Goal: Check status: Check status

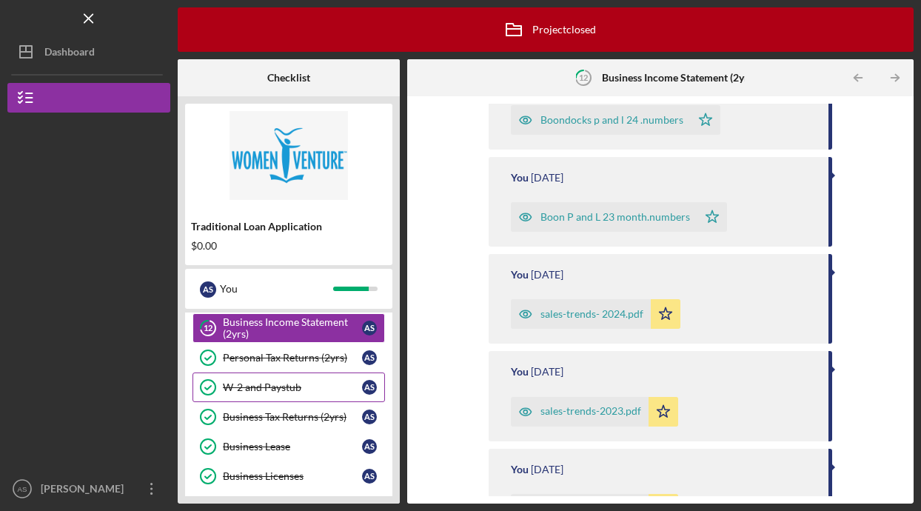
scroll to position [462, 0]
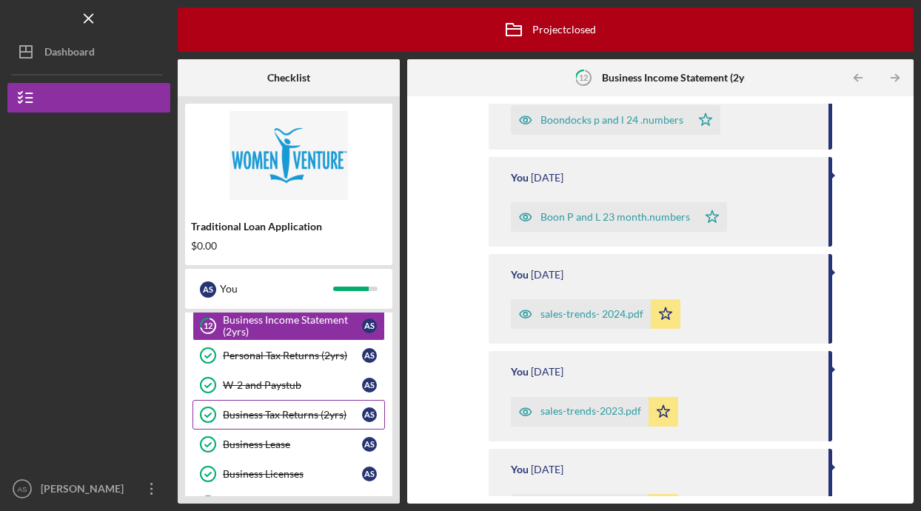
click at [312, 412] on div "Business Tax Returns (2yrs)" at bounding box center [292, 415] width 139 height 12
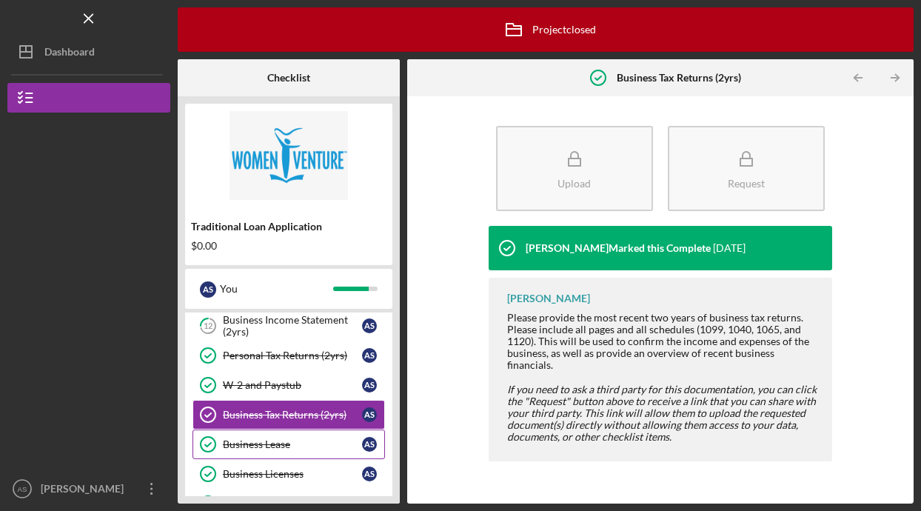
click at [301, 447] on div "Business Lease" at bounding box center [292, 444] width 139 height 12
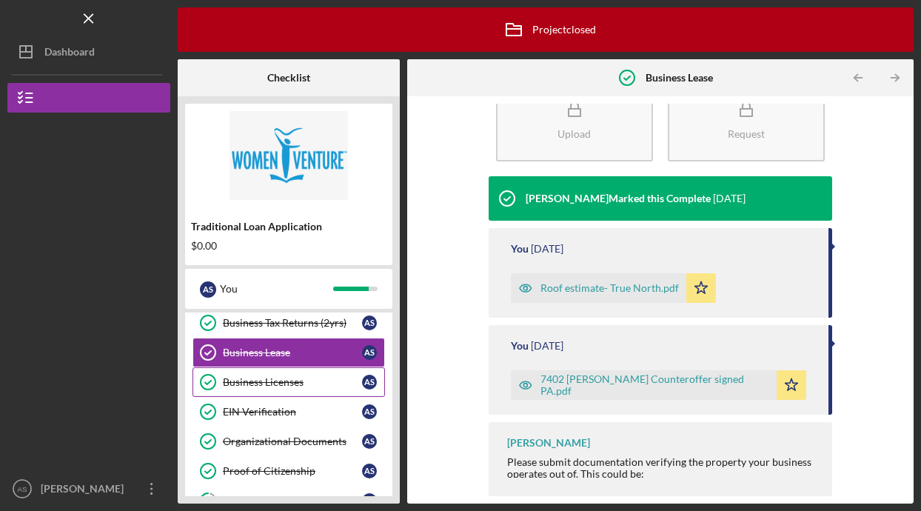
scroll to position [555, 0]
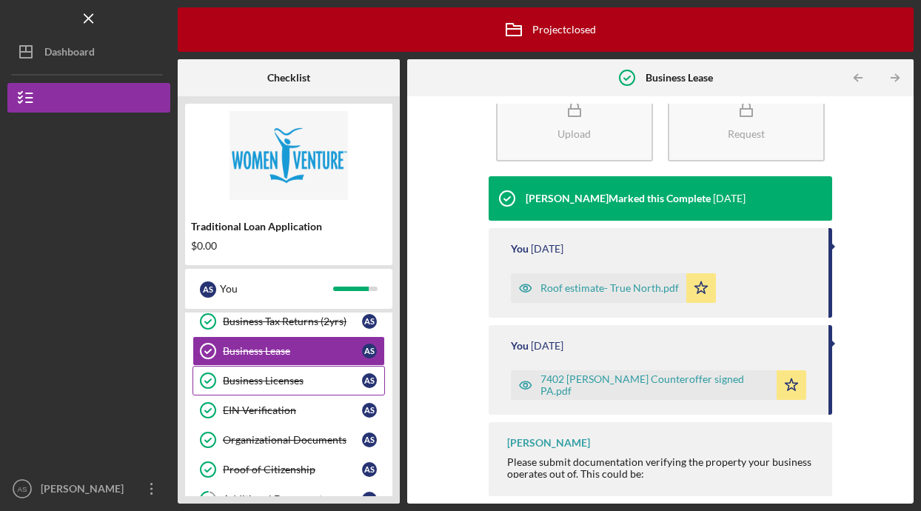
click at [310, 387] on link "Business Licenses Business Licenses A S" at bounding box center [289, 381] width 193 height 30
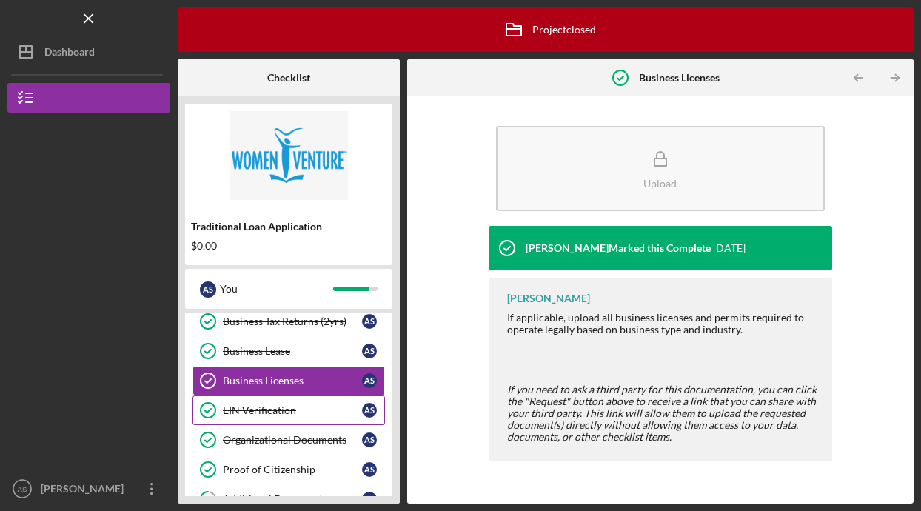
click at [305, 409] on div "EIN Verification" at bounding box center [292, 410] width 139 height 12
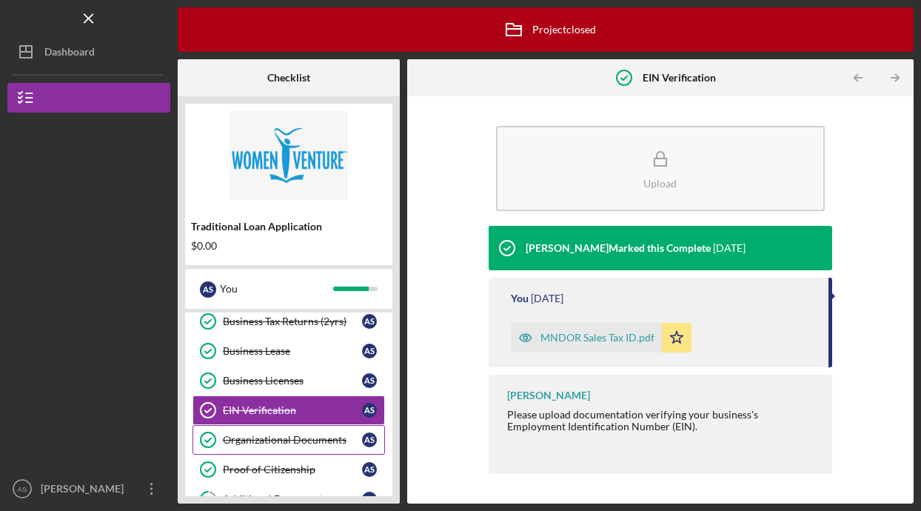
click at [305, 434] on div "Organizational Documents" at bounding box center [292, 440] width 139 height 12
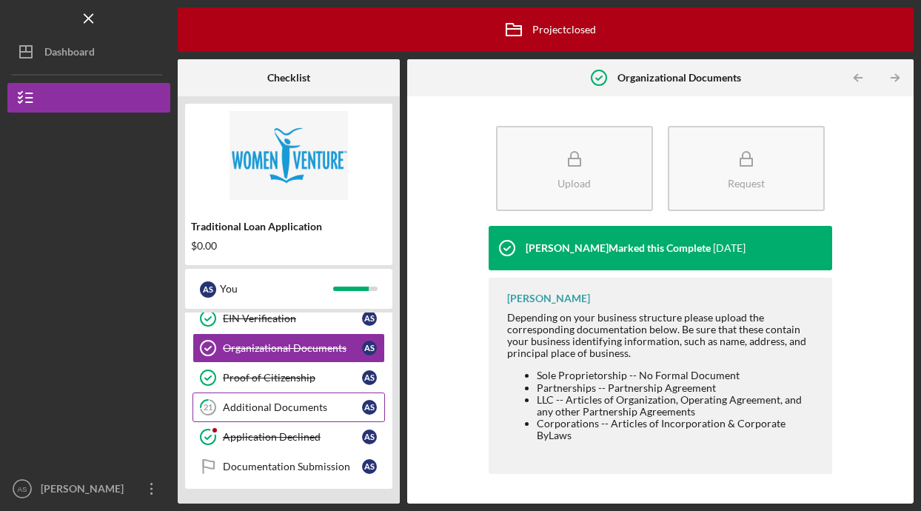
scroll to position [647, 0]
click at [318, 416] on link "21 Additional Documents A S" at bounding box center [289, 407] width 193 height 30
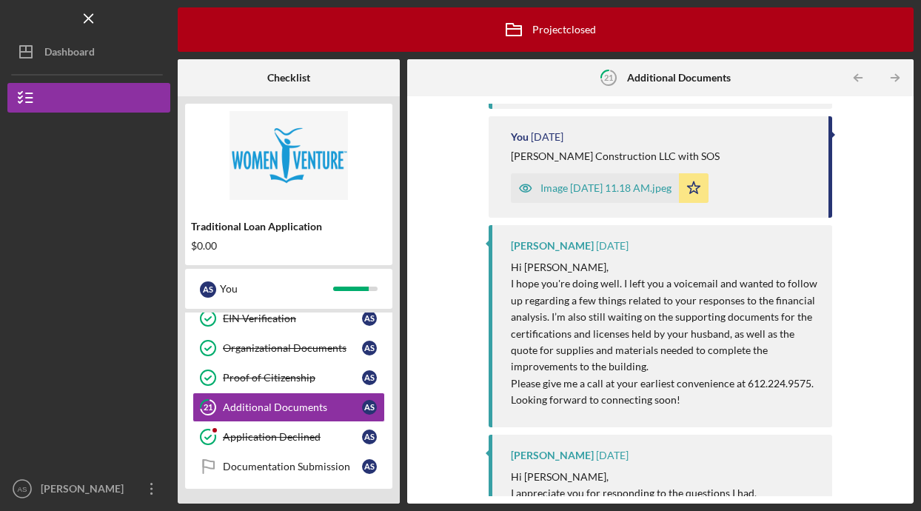
scroll to position [1666, 0]
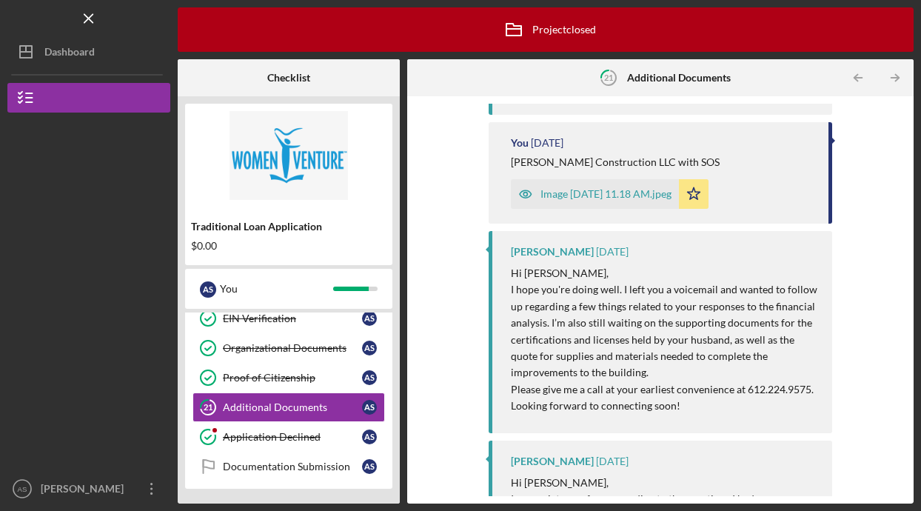
click at [649, 200] on div "Image [DATE] 11.18 AM.jpeg" at bounding box center [606, 194] width 131 height 12
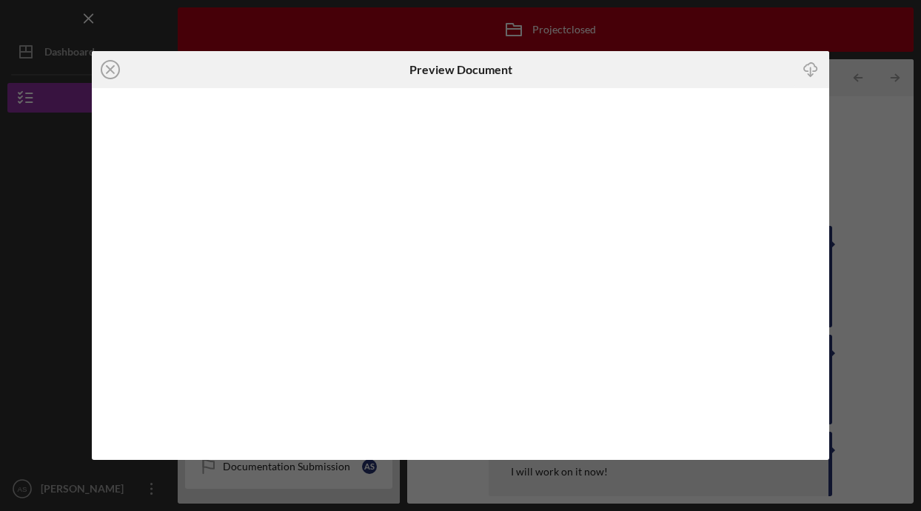
click at [649, 202] on div at bounding box center [460, 274] width 737 height 372
click at [120, 73] on icon "Icon/Close" at bounding box center [110, 69] width 37 height 37
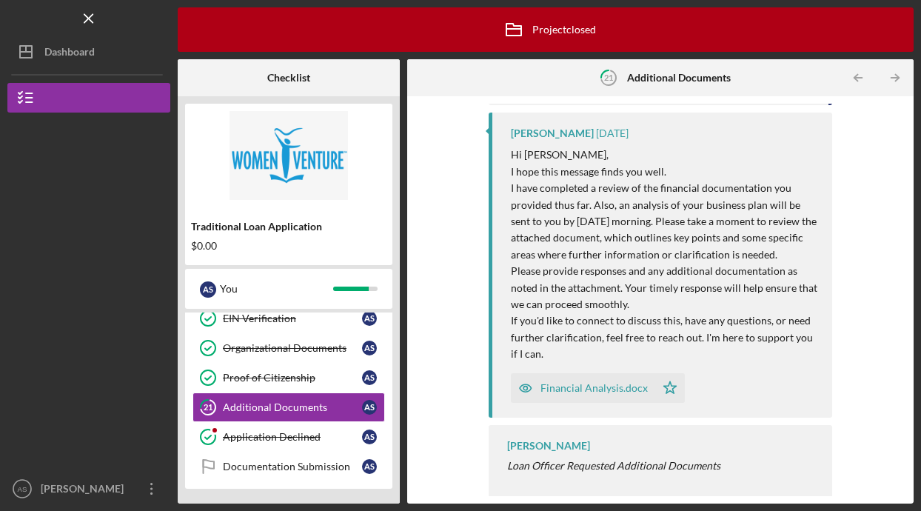
scroll to position [3086, 0]
click at [319, 463] on div "Documentation Submission" at bounding box center [292, 467] width 139 height 12
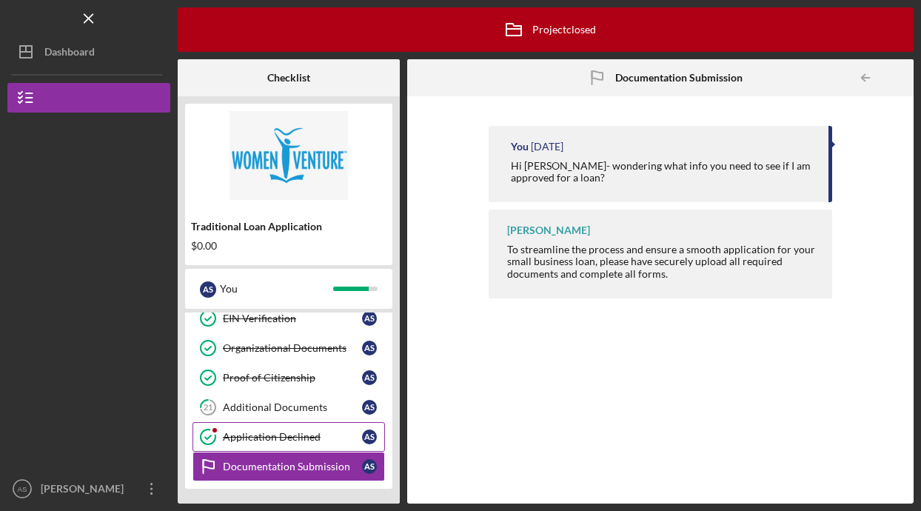
click at [313, 438] on div "Application Declined" at bounding box center [292, 437] width 139 height 12
